Goal: Information Seeking & Learning: Learn about a topic

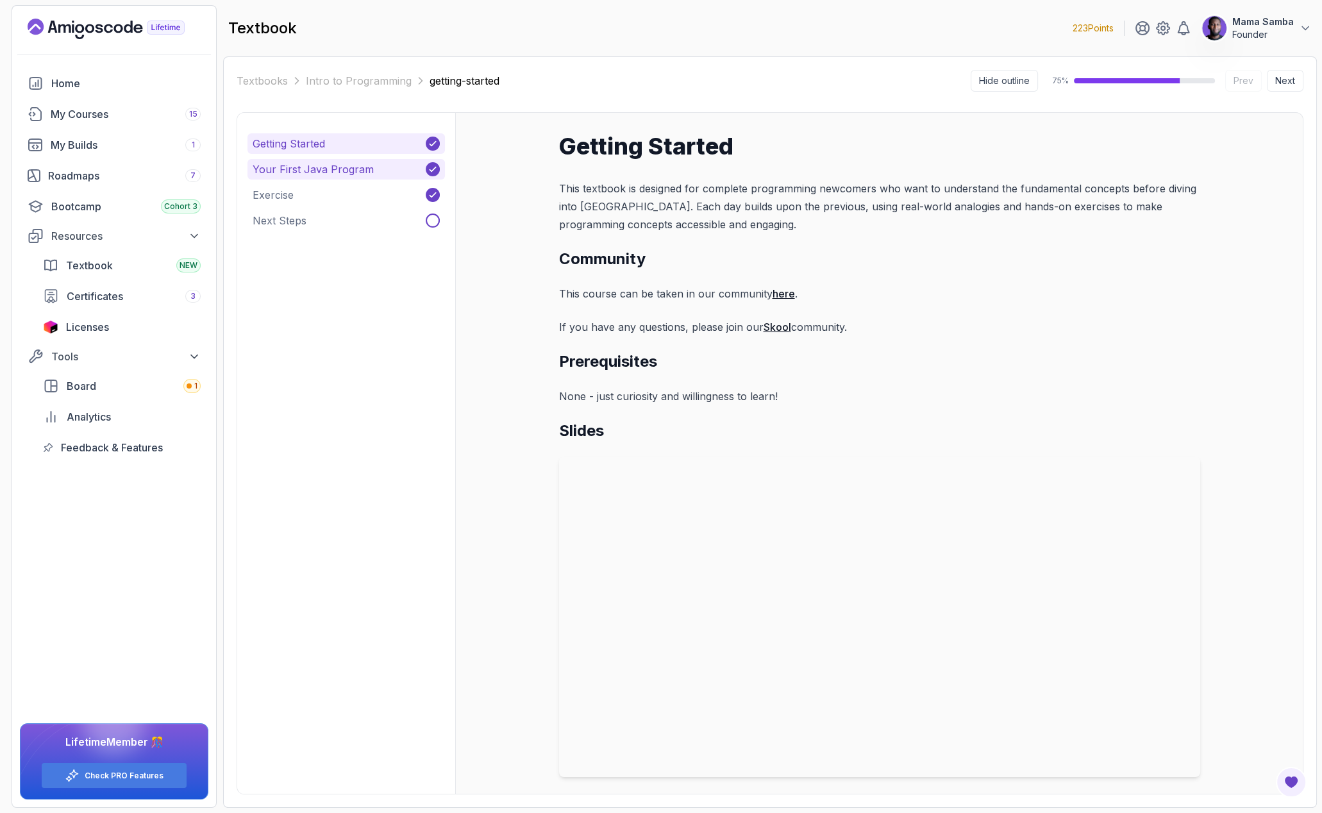
click at [300, 162] on p "Your First Java Program" at bounding box center [313, 169] width 121 height 15
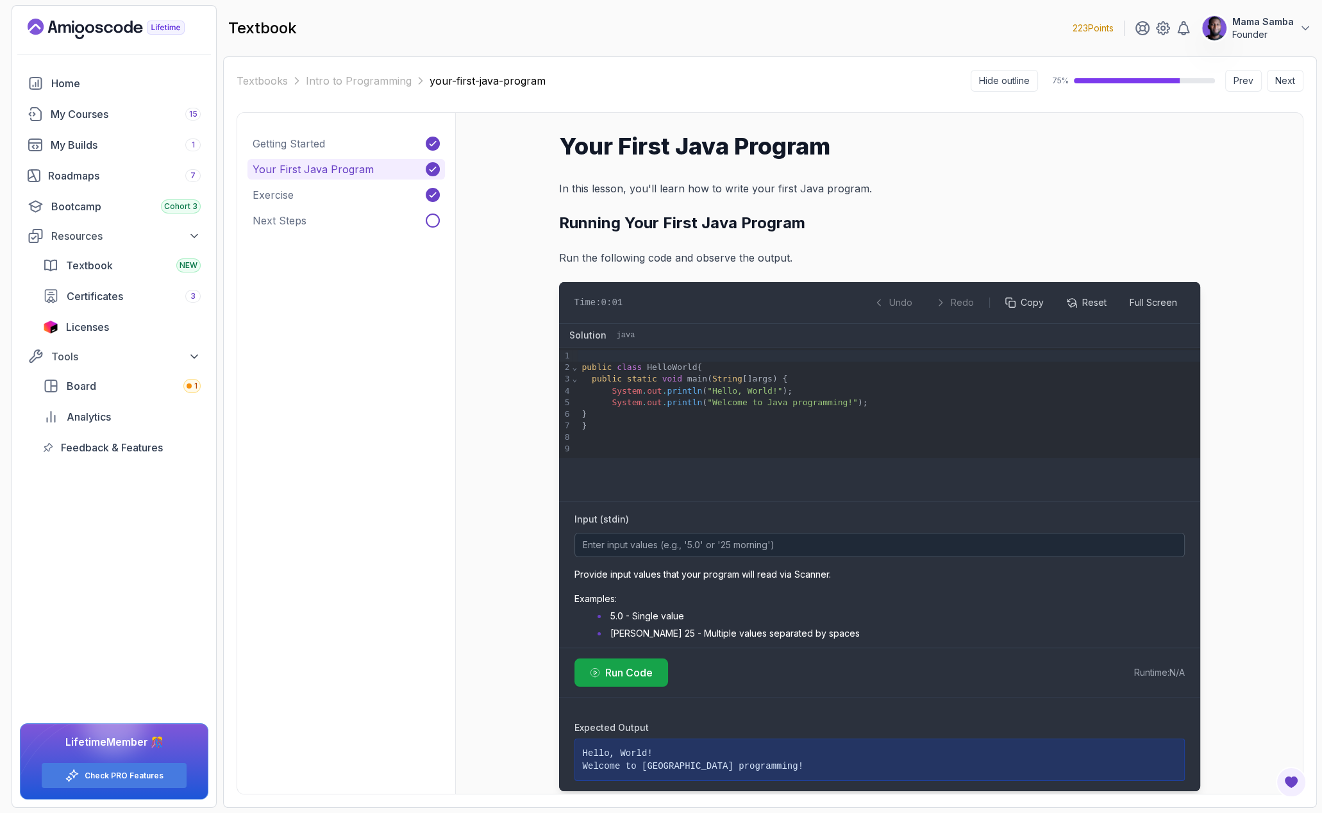
click at [586, 140] on h1 "Your First Java Program" at bounding box center [879, 146] width 641 height 26
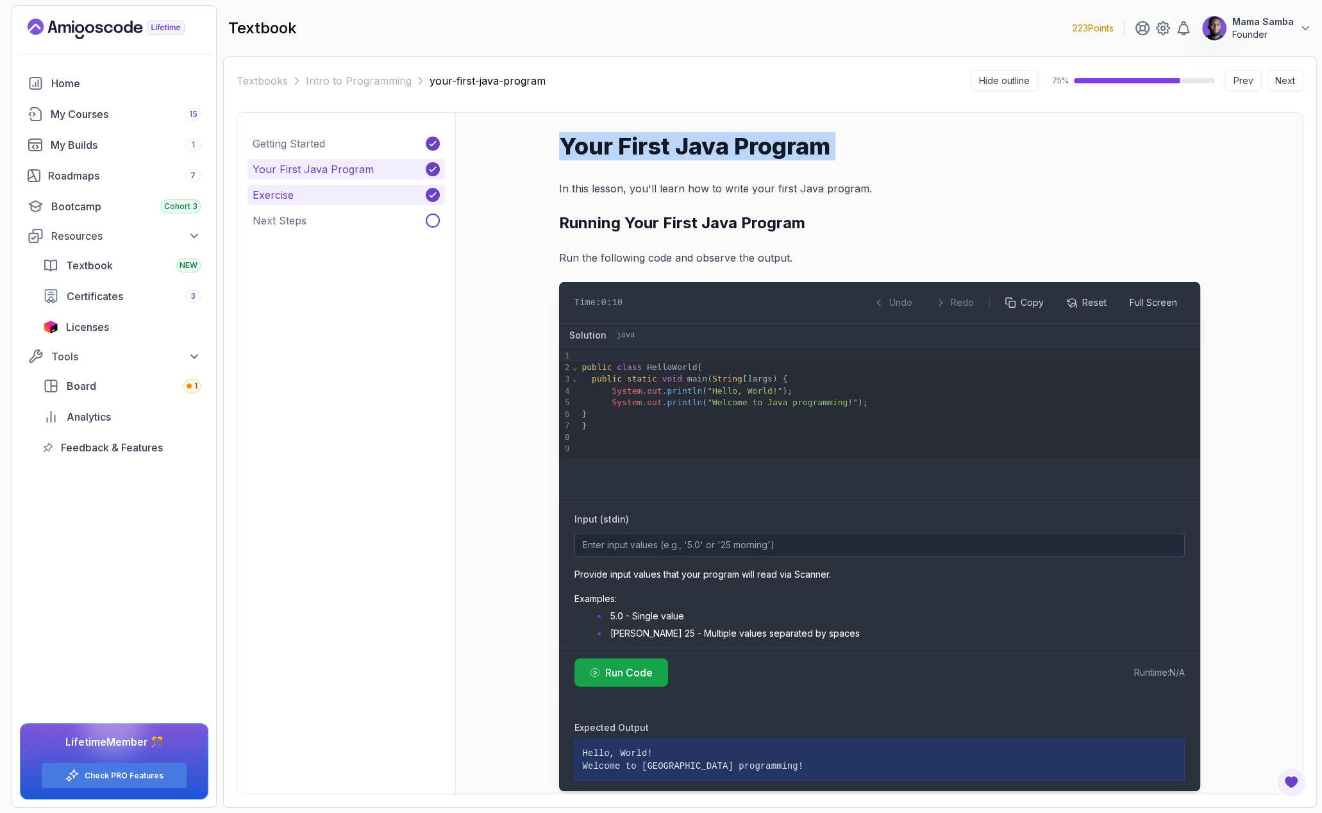
click at [333, 195] on button "Exercise" at bounding box center [345, 195] width 197 height 21
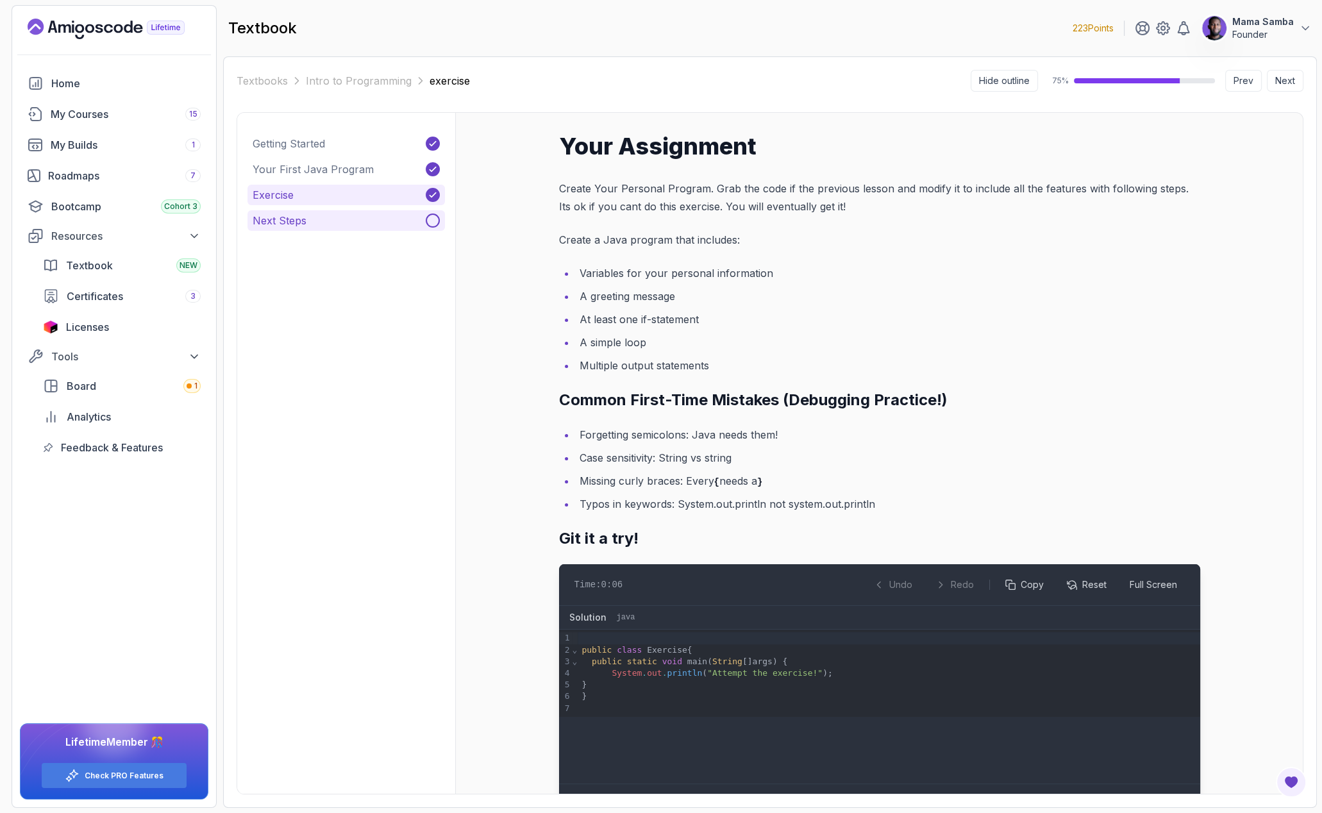
click at [300, 215] on p "Next Steps" at bounding box center [280, 220] width 54 height 15
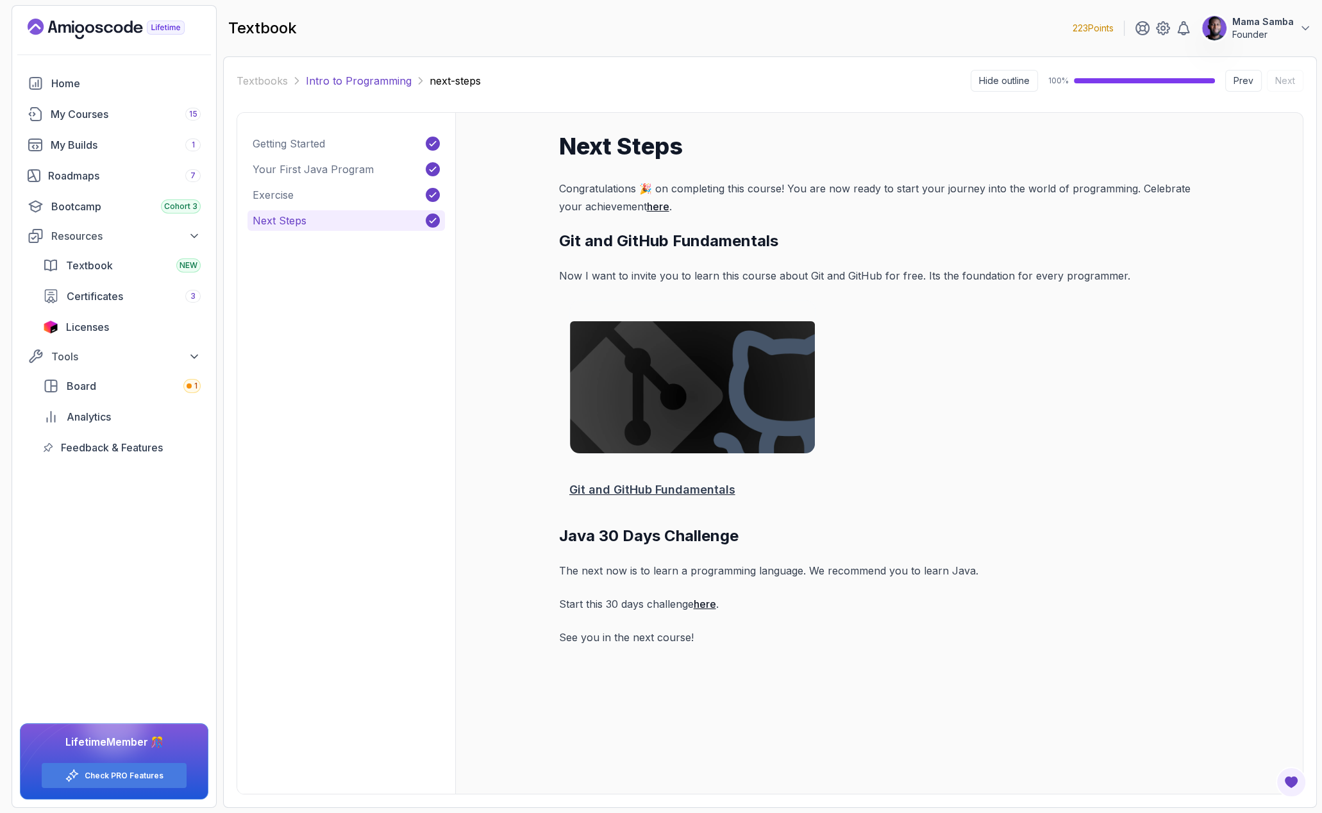
click at [340, 73] on link "Intro to Programming" at bounding box center [359, 80] width 106 height 15
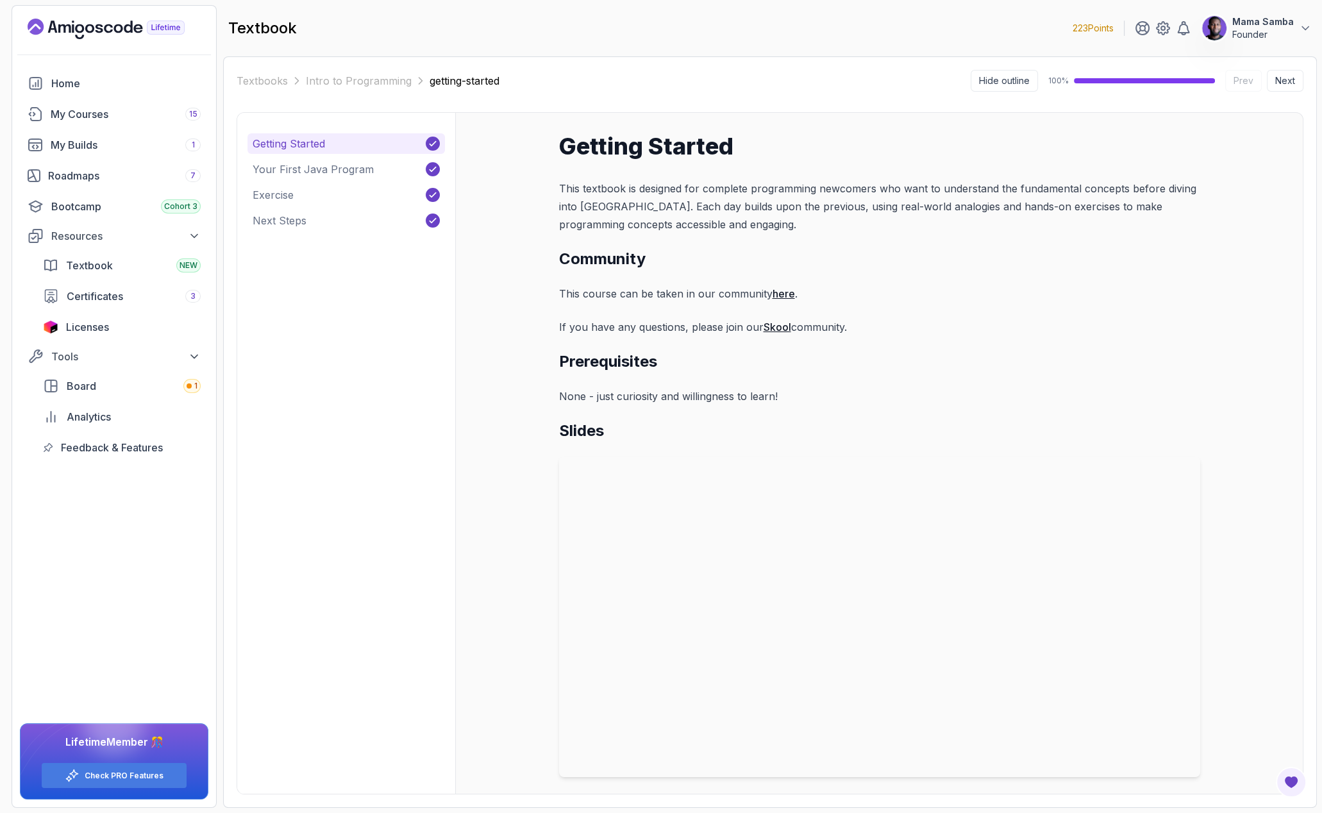
scroll to position [3, 0]
click at [344, 81] on link "Intro to Programming" at bounding box center [359, 80] width 106 height 15
click at [247, 75] on link "Textbooks" at bounding box center [262, 80] width 51 height 15
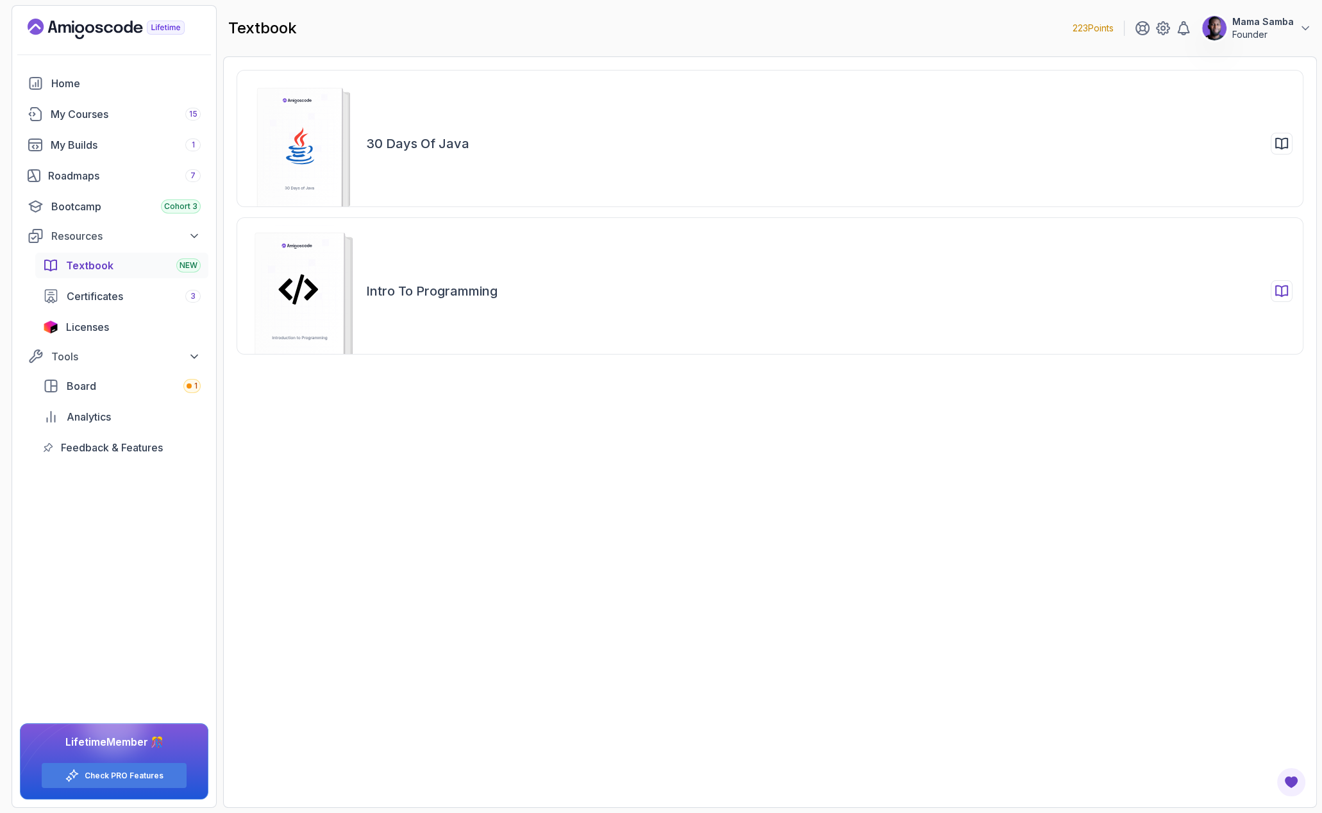
click at [459, 299] on h2 "Intro to Programming" at bounding box center [431, 291] width 131 height 18
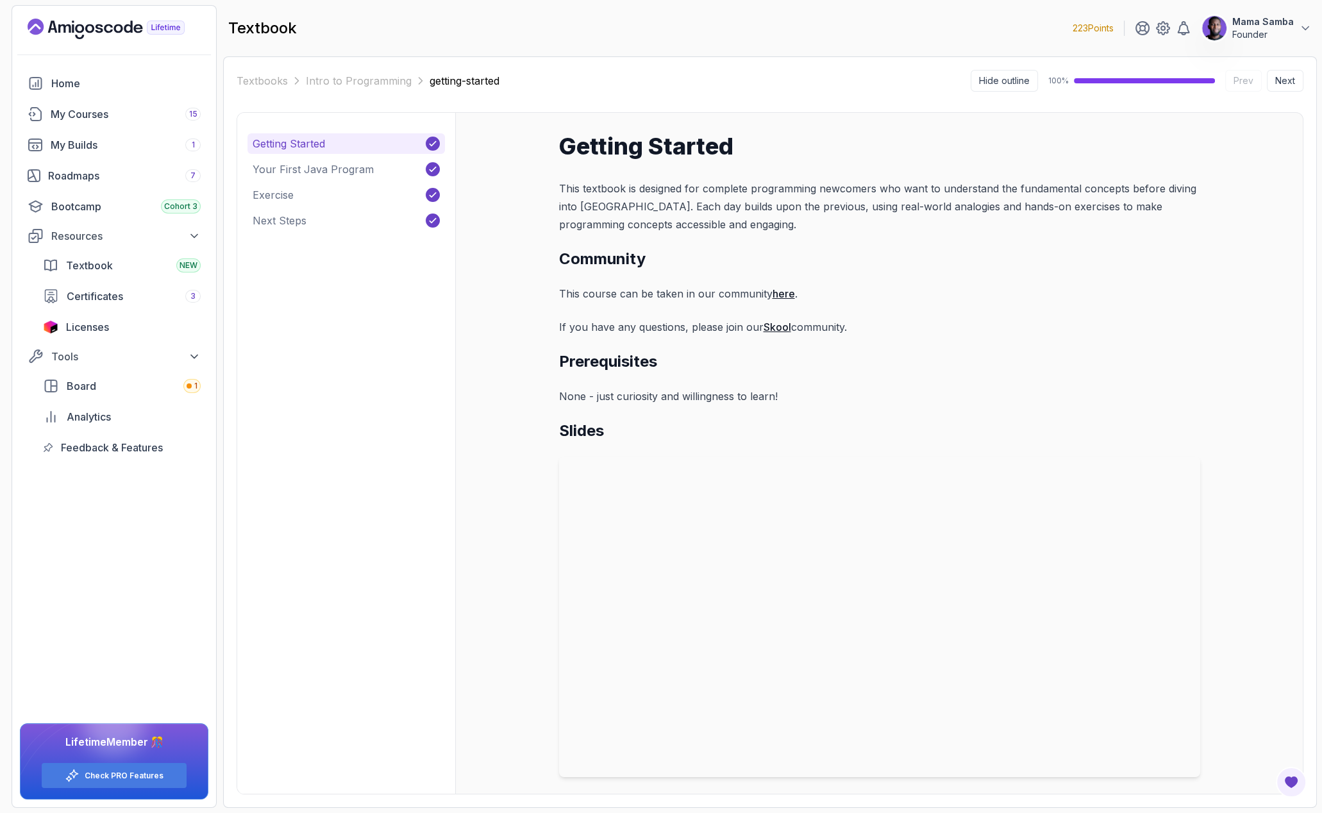
click at [293, 149] on p "Getting Started" at bounding box center [289, 143] width 72 height 15
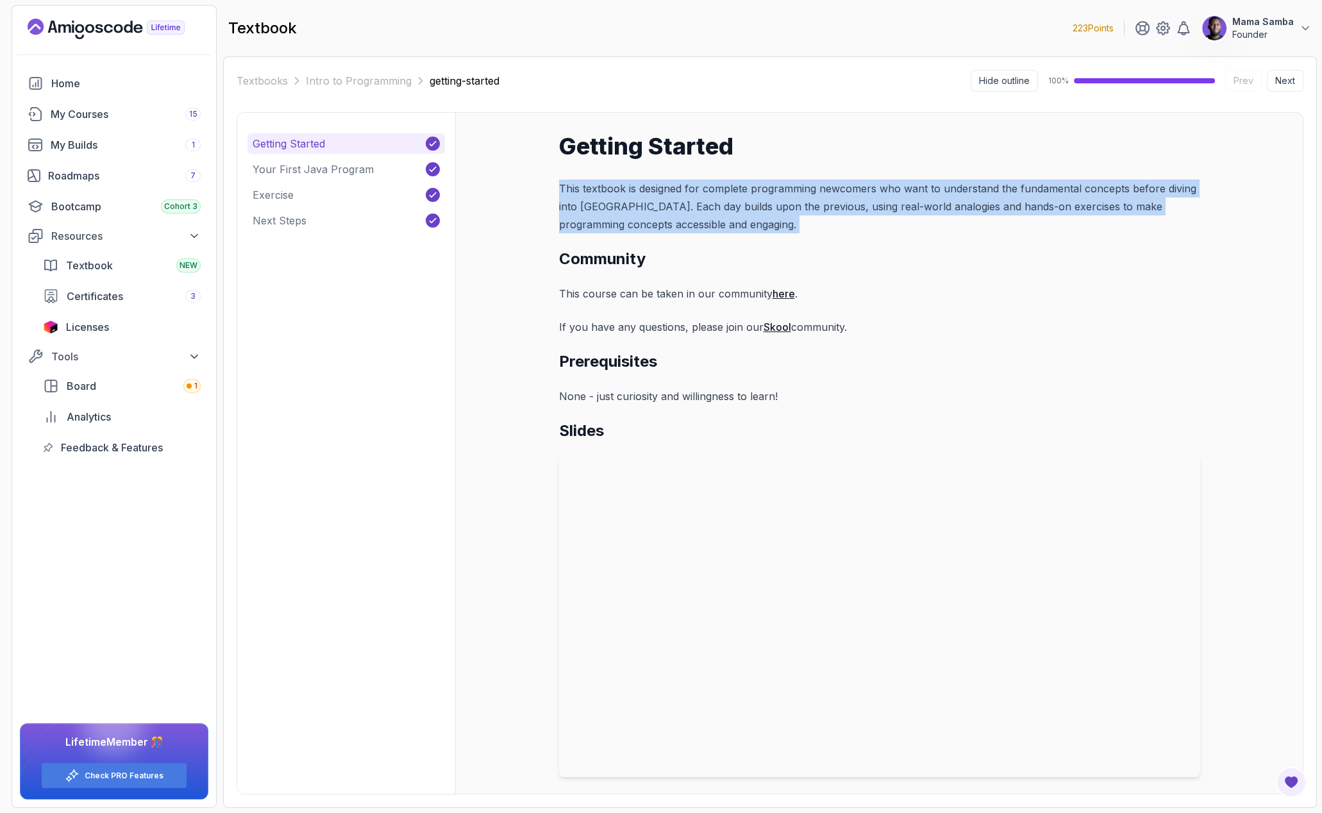
drag, startPoint x: 561, startPoint y: 185, endPoint x: 759, endPoint y: 237, distance: 205.0
click at [759, 237] on div "Getting Started This textbook is designed for complete programming newcomers wh…" at bounding box center [879, 455] width 641 height 644
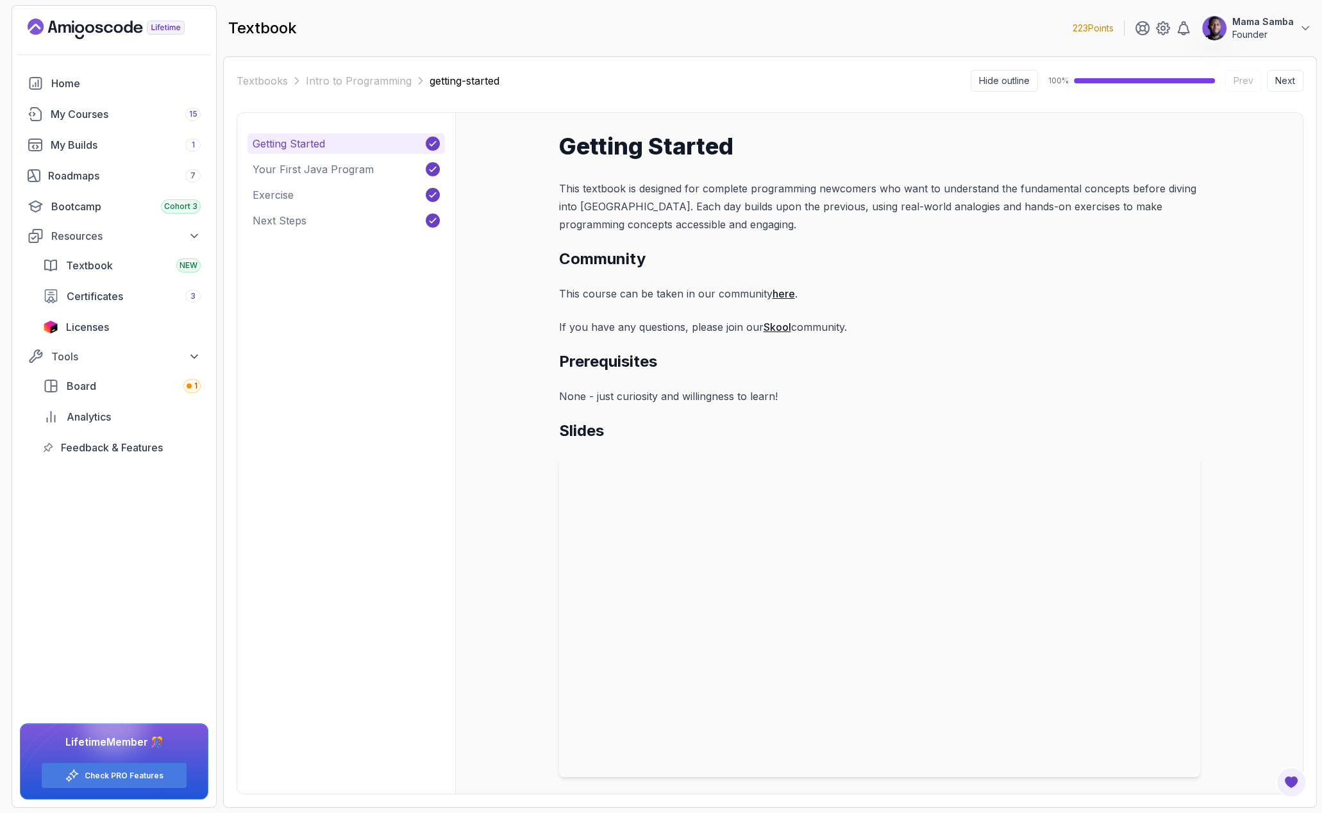
click at [568, 296] on p "This course can be taken in our community here ." at bounding box center [879, 294] width 641 height 18
click at [647, 287] on p "This course can be taken in our community here ." at bounding box center [879, 294] width 641 height 18
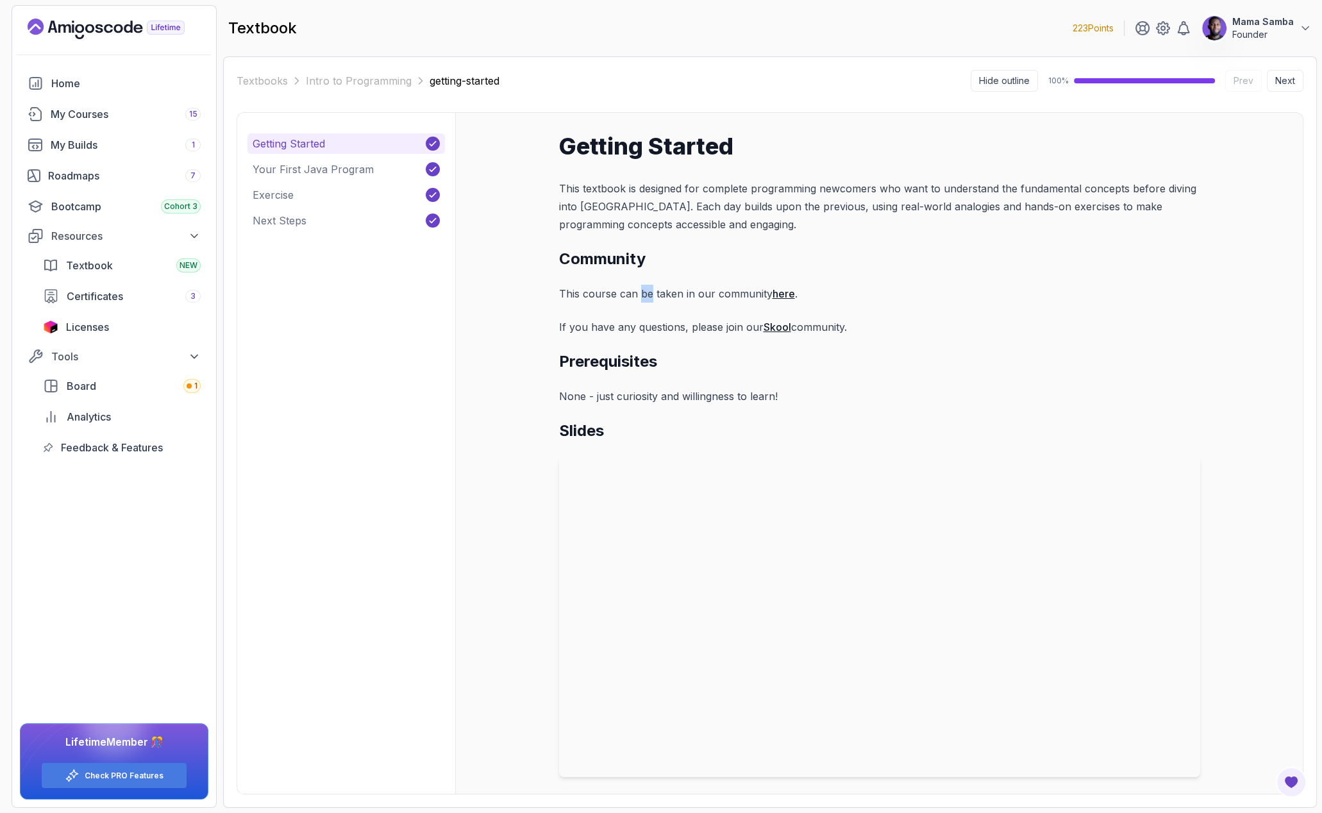
click at [648, 287] on p "This course can be taken in our community here ." at bounding box center [879, 294] width 641 height 18
click at [572, 325] on p "If you have any questions, please join our Skool community." at bounding box center [879, 327] width 641 height 18
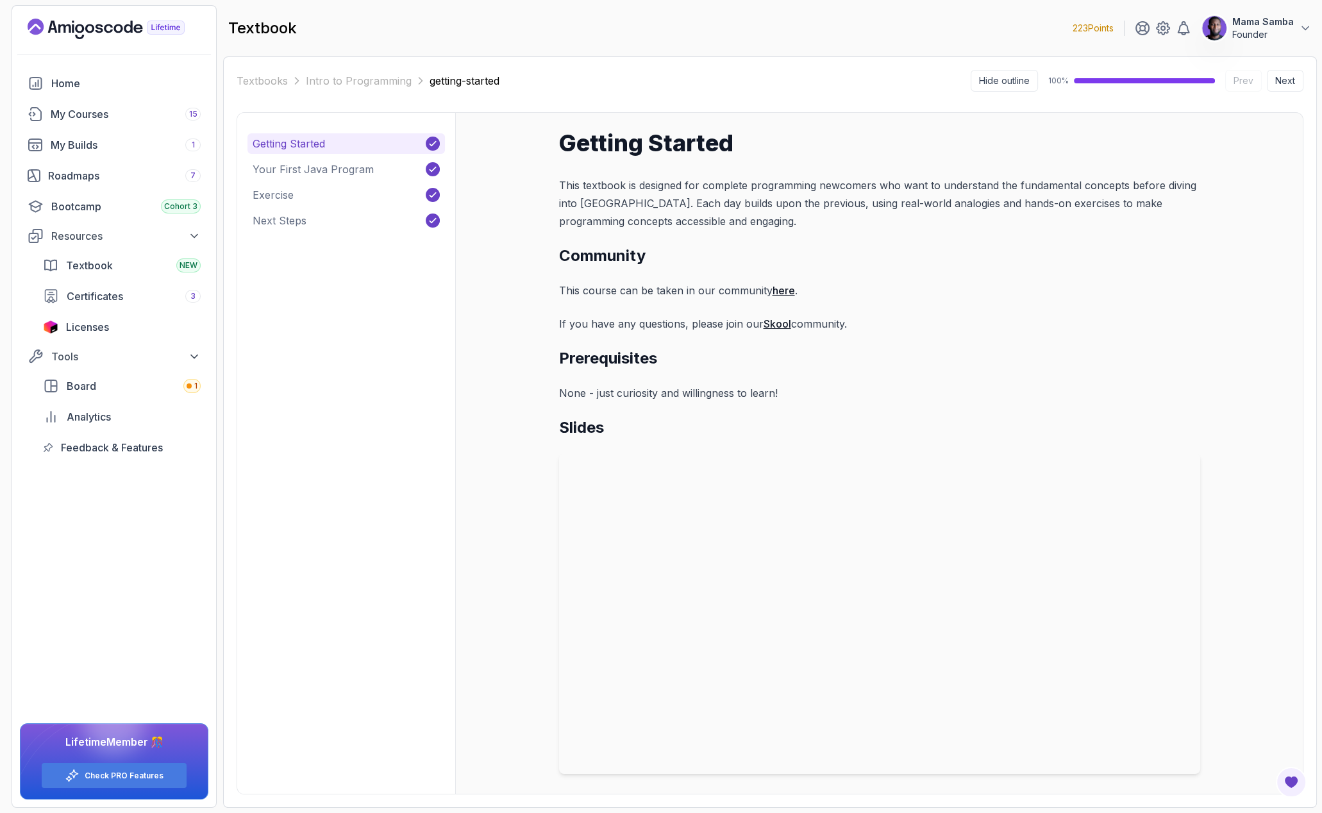
click at [648, 391] on p "None - just curiosity and willingness to learn!" at bounding box center [879, 393] width 641 height 18
click at [311, 172] on p "Your First Java Program" at bounding box center [313, 169] width 121 height 15
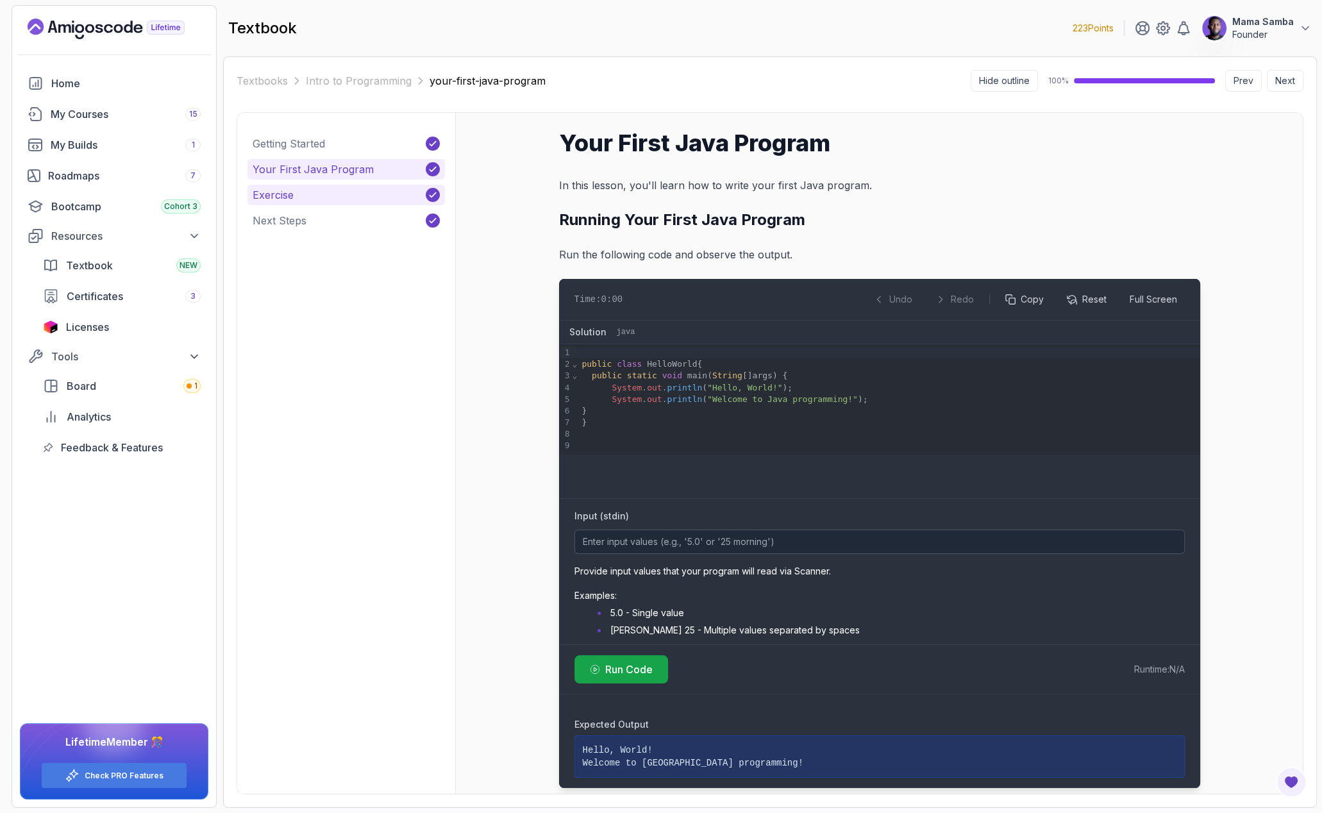
click at [296, 197] on button "Exercise" at bounding box center [345, 195] width 197 height 21
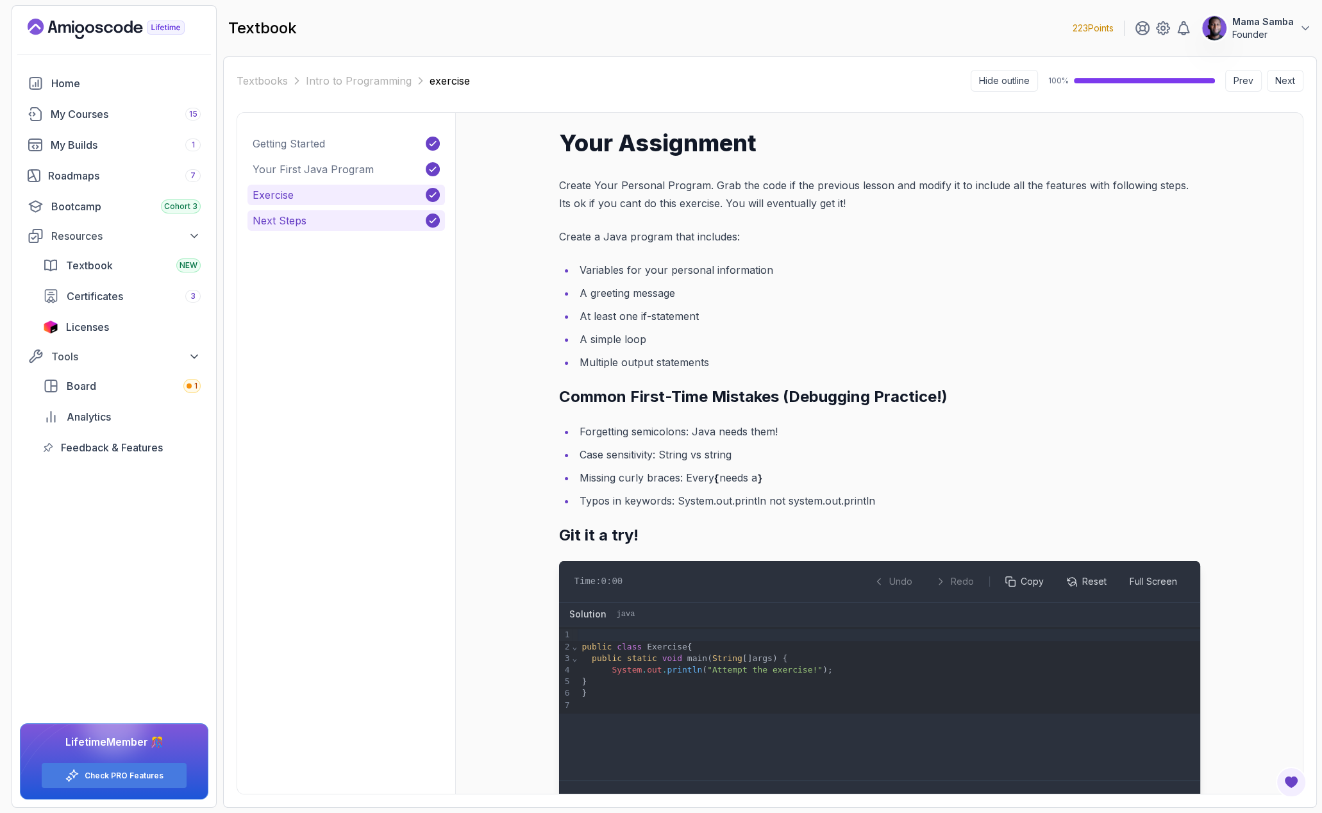
click at [292, 215] on p "Next Steps" at bounding box center [280, 220] width 54 height 15
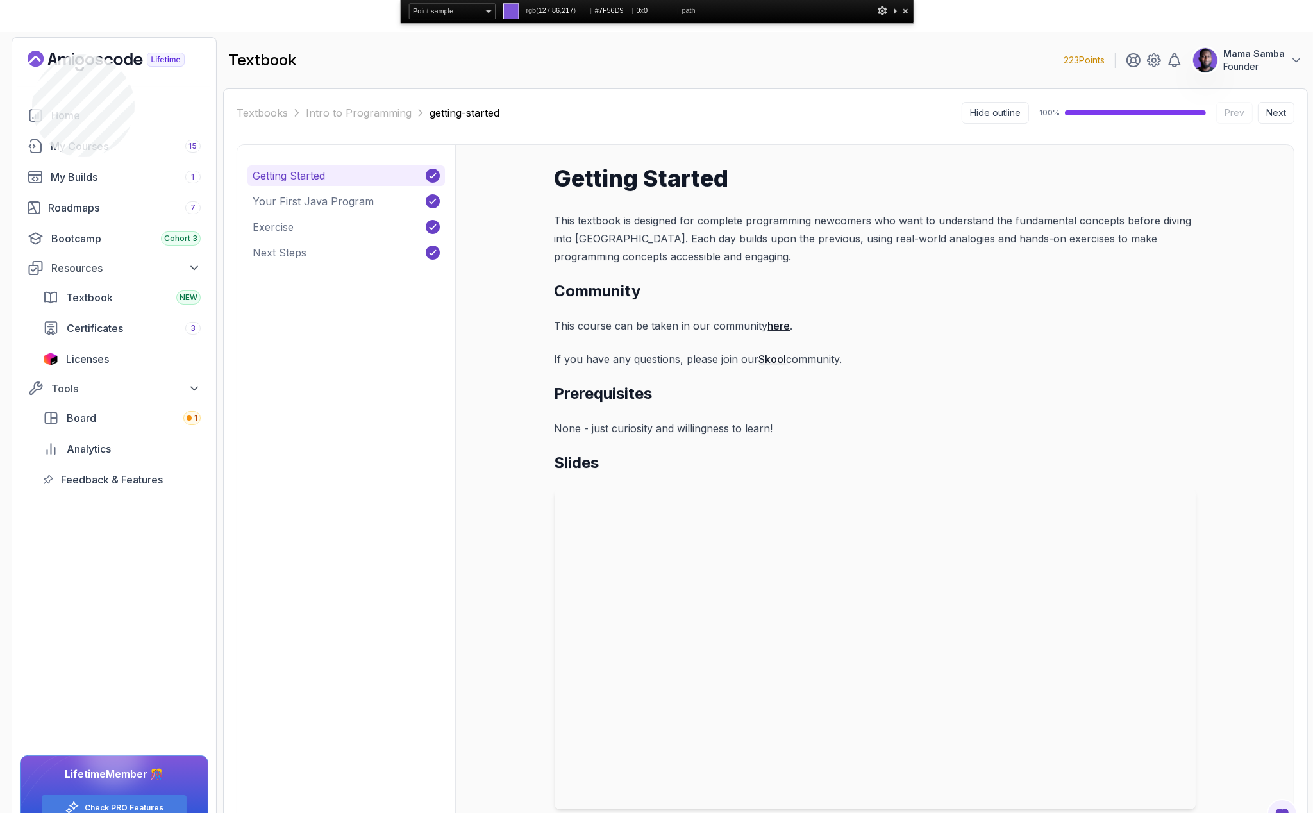
click at [32, 54] on icon "Landing page" at bounding box center [36, 59] width 16 height 16
